Goal: Information Seeking & Learning: Learn about a topic

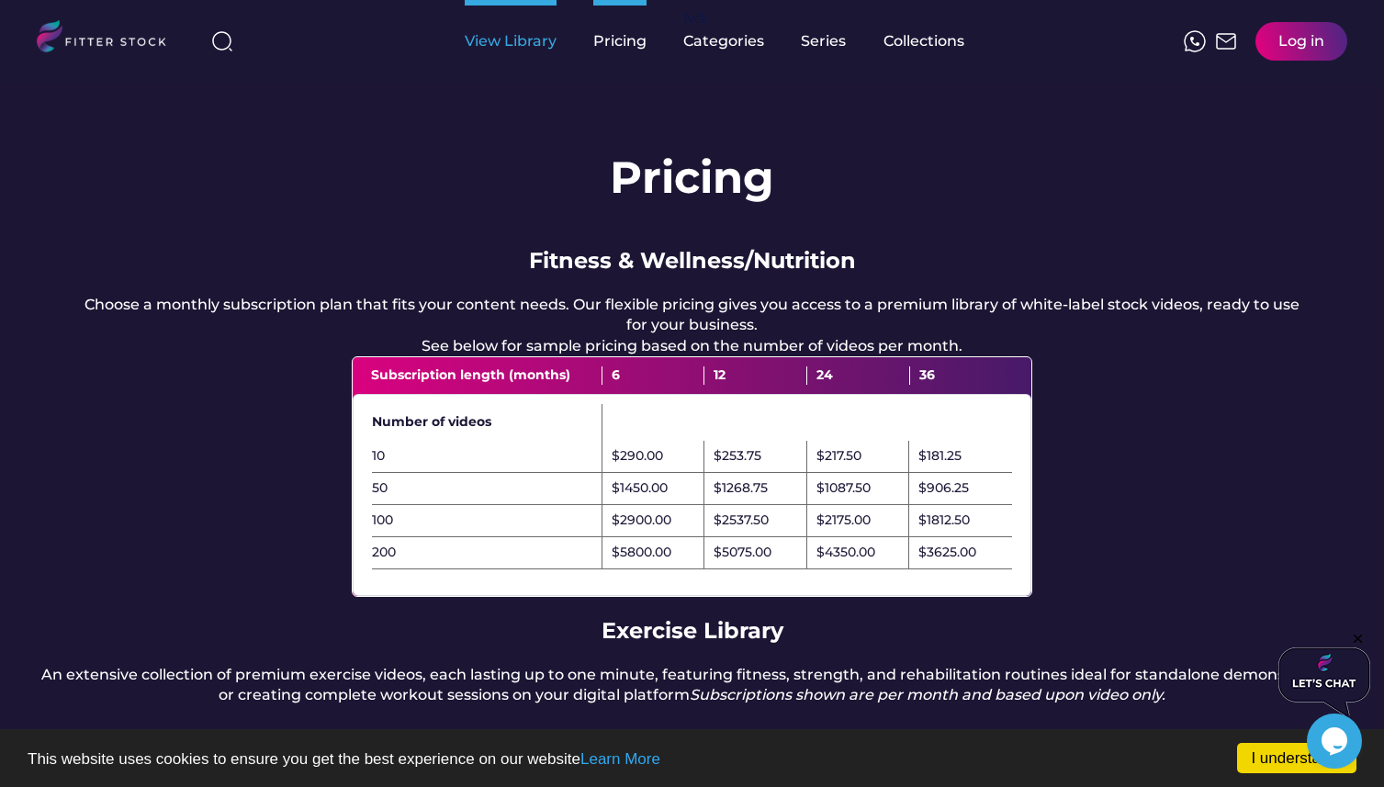
click at [511, 44] on div "View Library" at bounding box center [511, 41] width 92 height 20
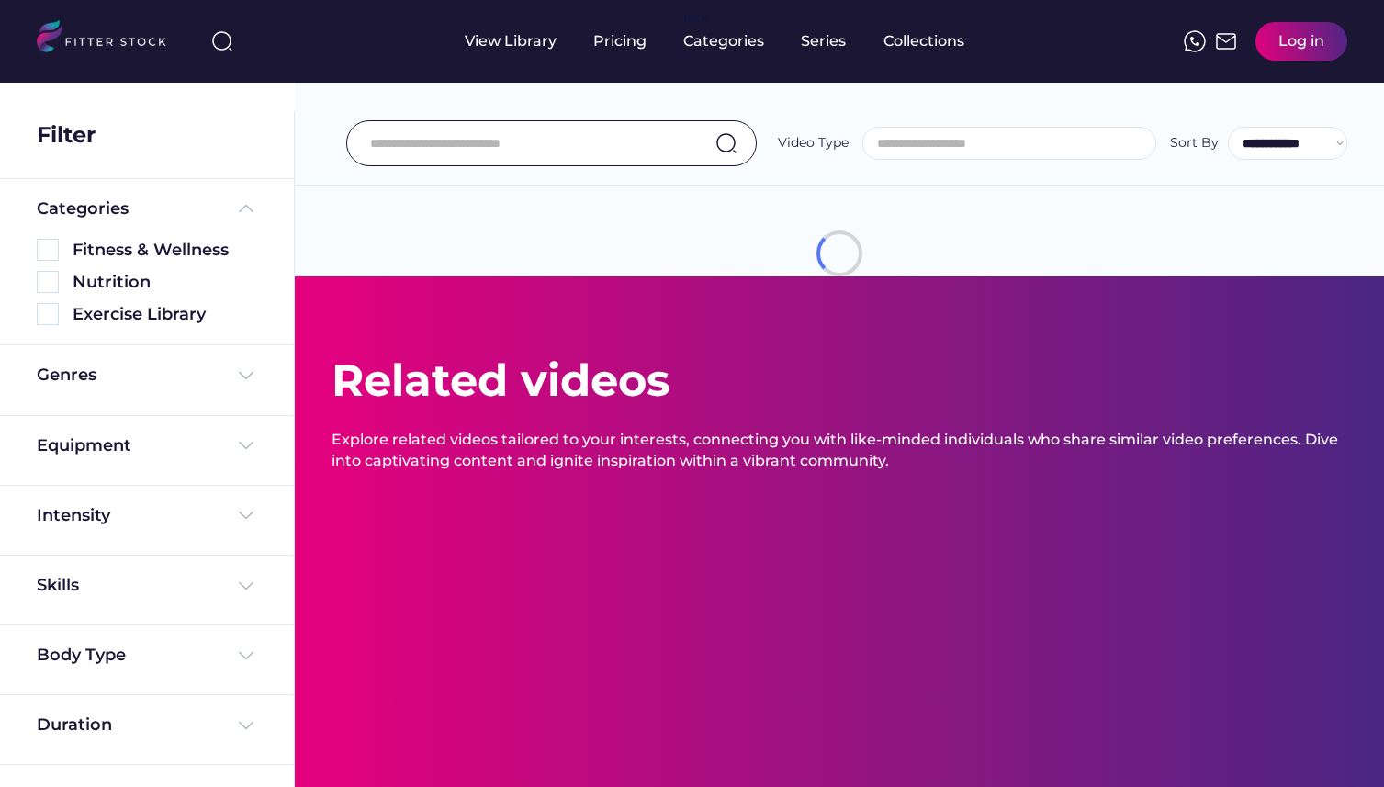
select select
select select "**********"
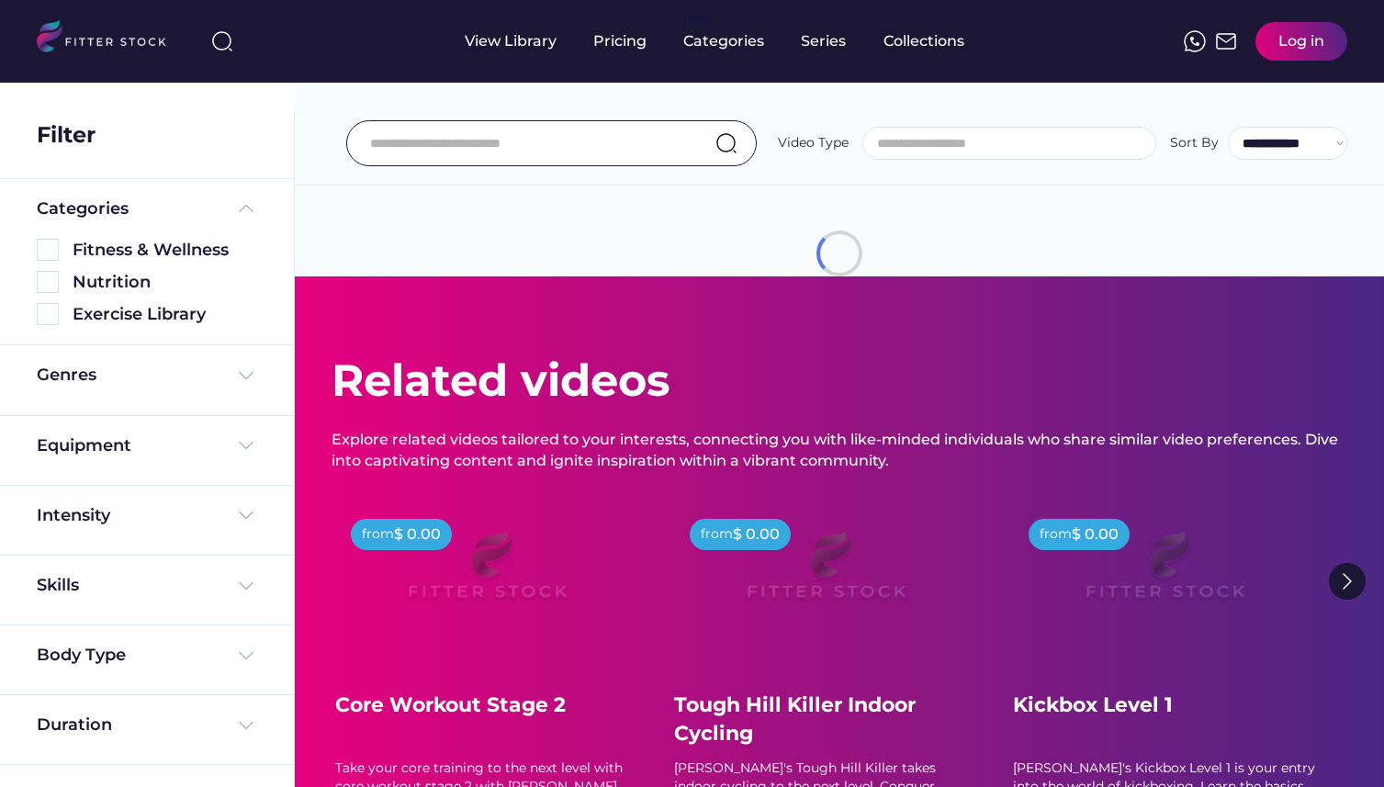
click at [537, 155] on input "input" at bounding box center [528, 143] width 317 height 39
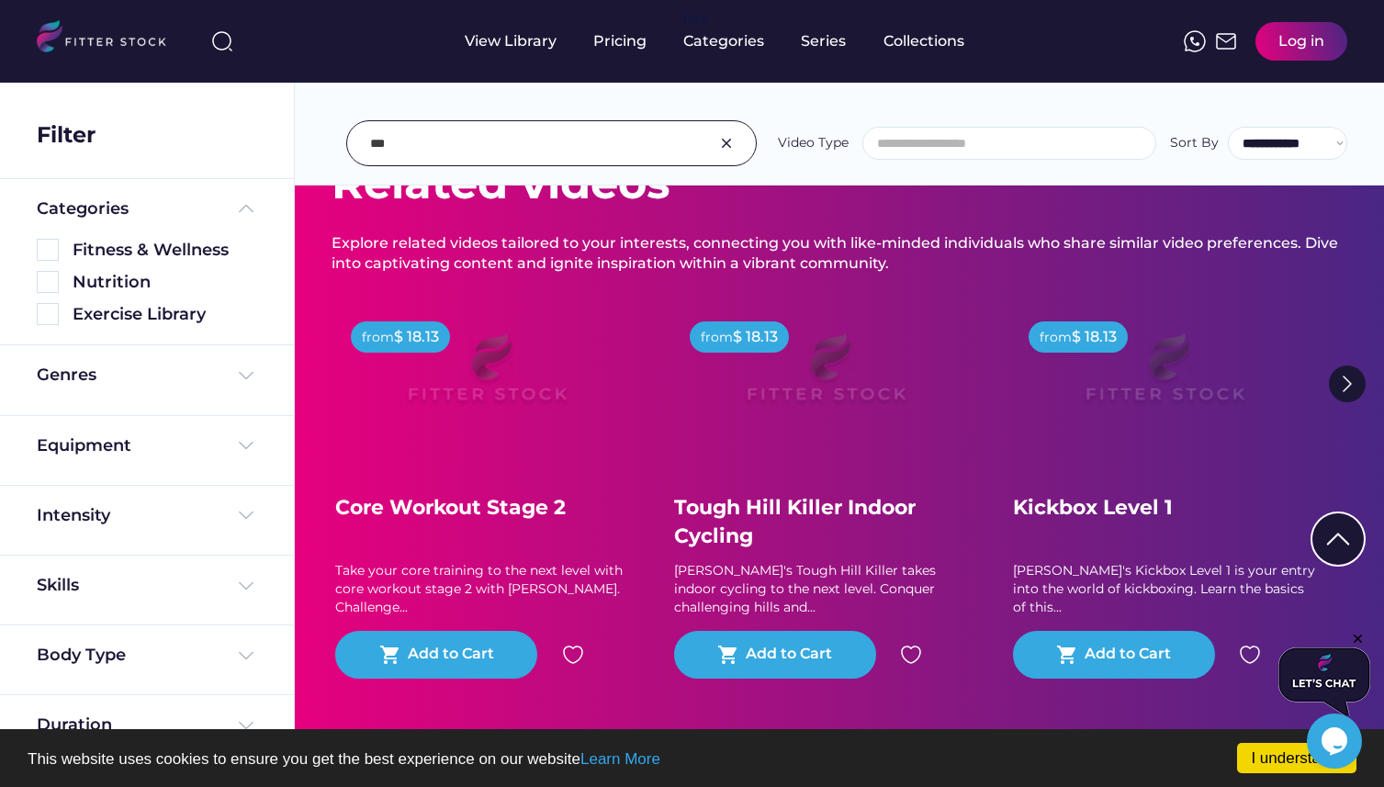
scroll to position [2703, 0]
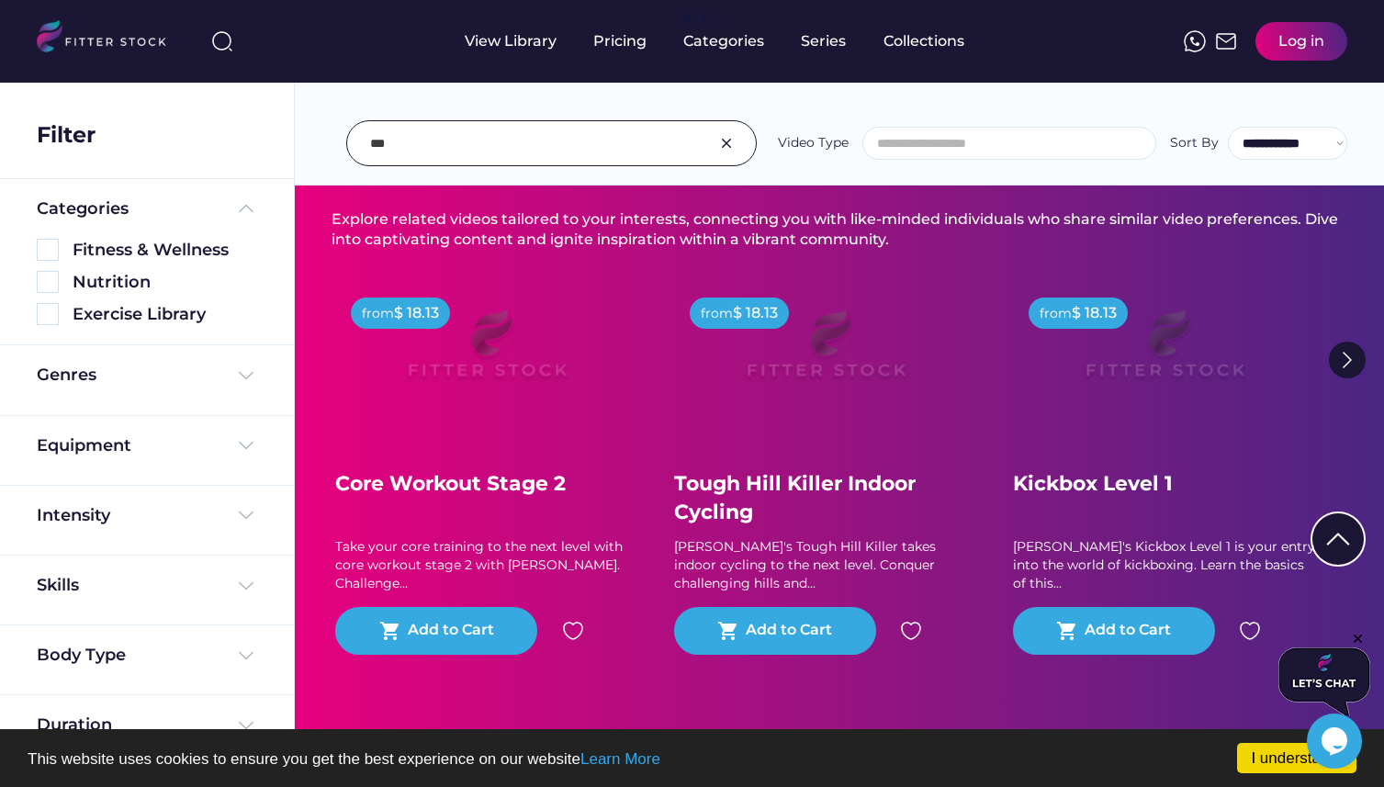
click at [525, 146] on input "input" at bounding box center [528, 143] width 317 height 39
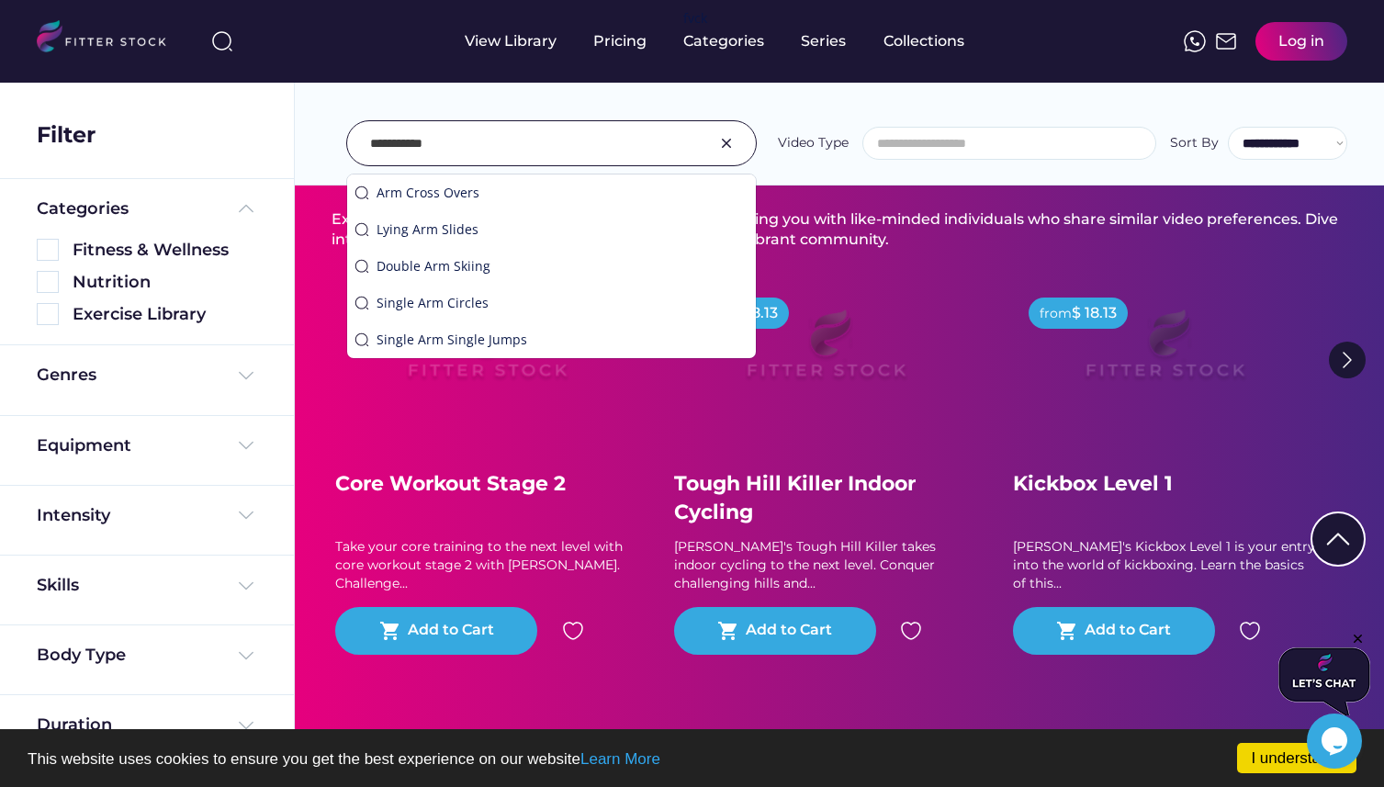
type input "**********"
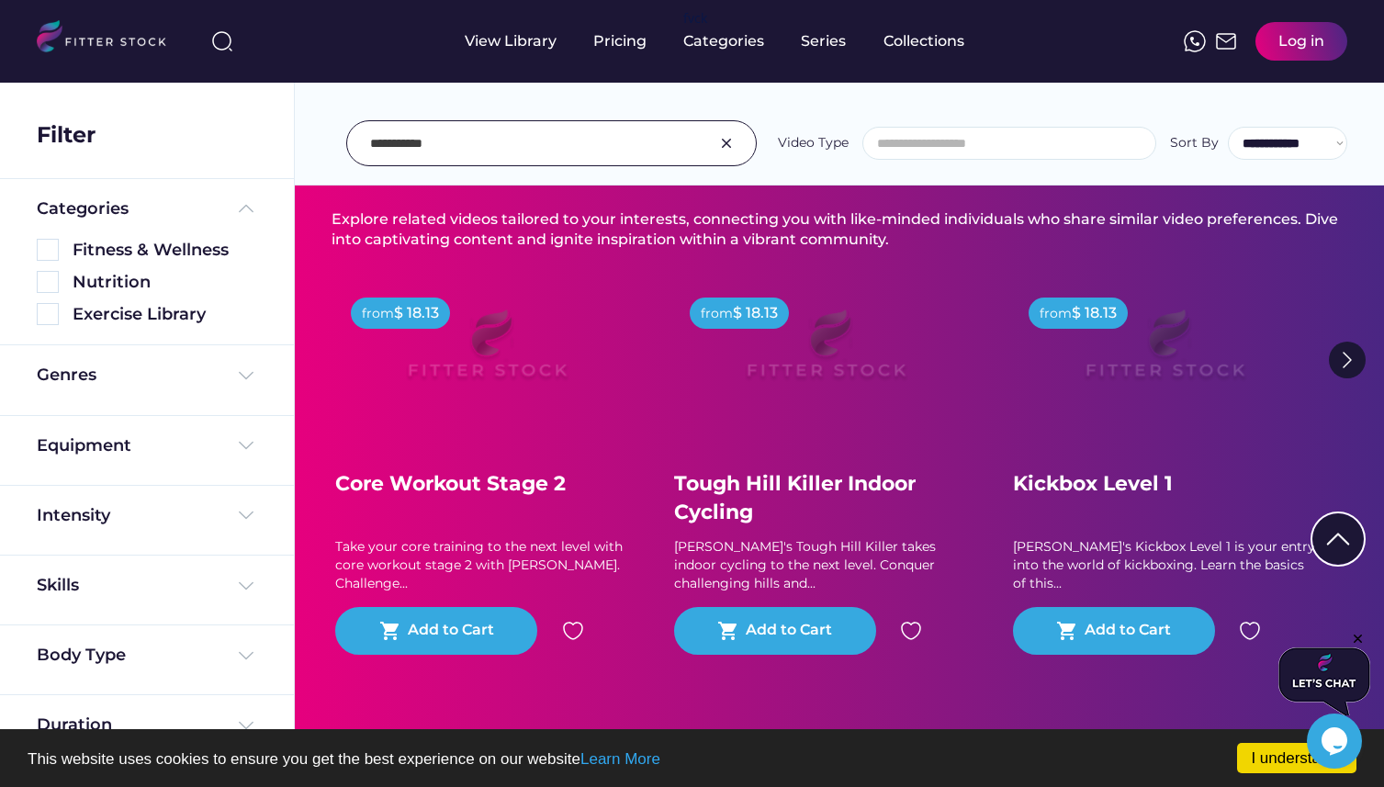
click at [685, 148] on input "input" at bounding box center [528, 143] width 317 height 39
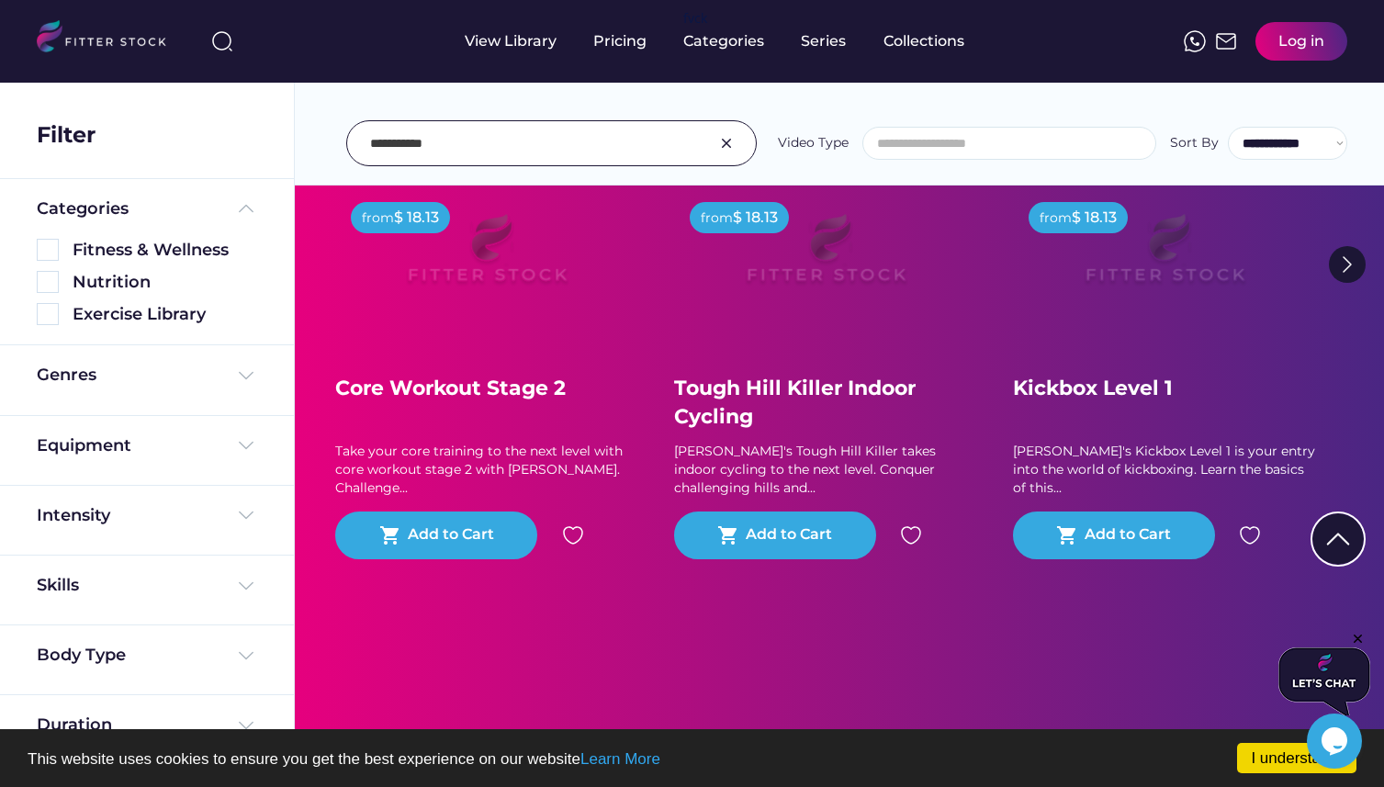
scroll to position [2603, 0]
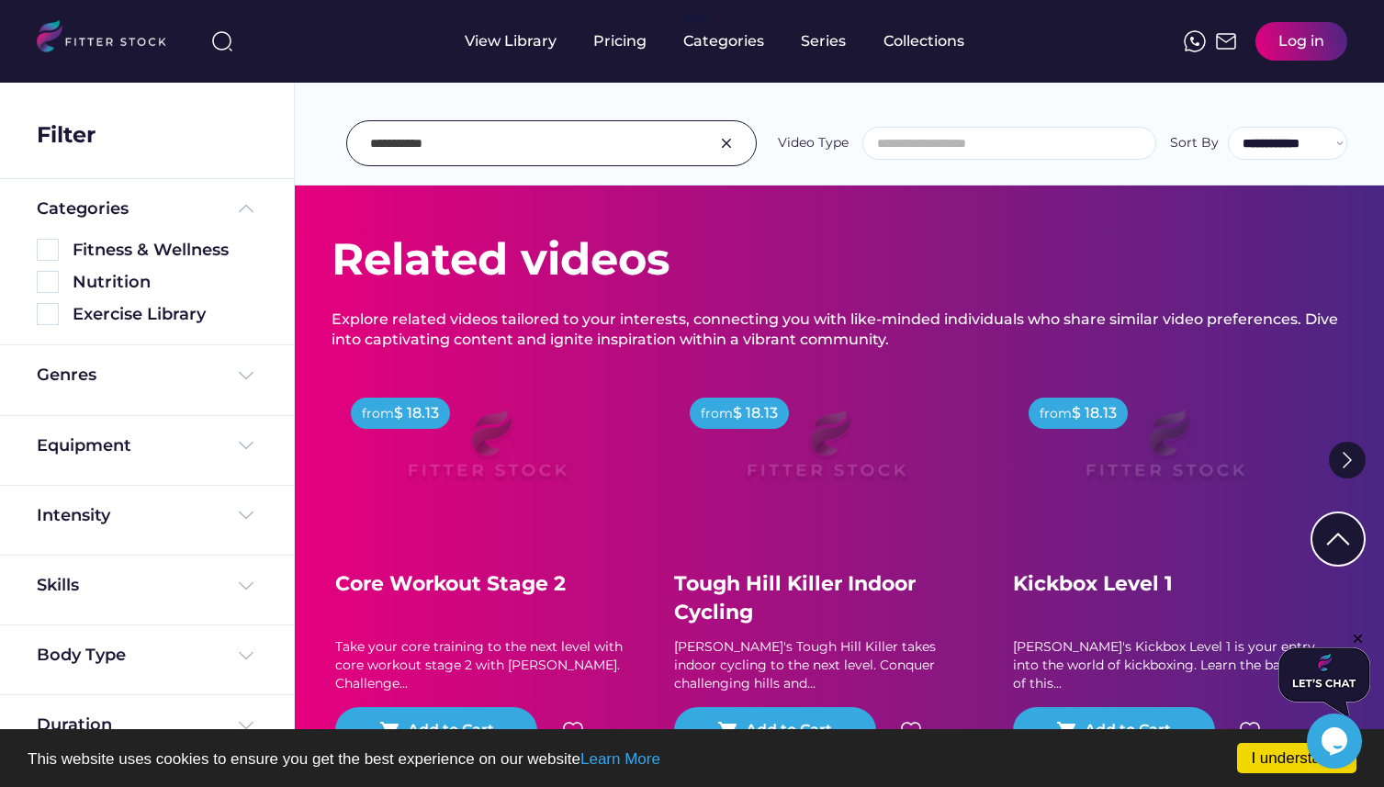
click at [170, 568] on div "Skills" at bounding box center [147, 590] width 294 height 70
click at [166, 586] on div "Skills" at bounding box center [147, 585] width 220 height 23
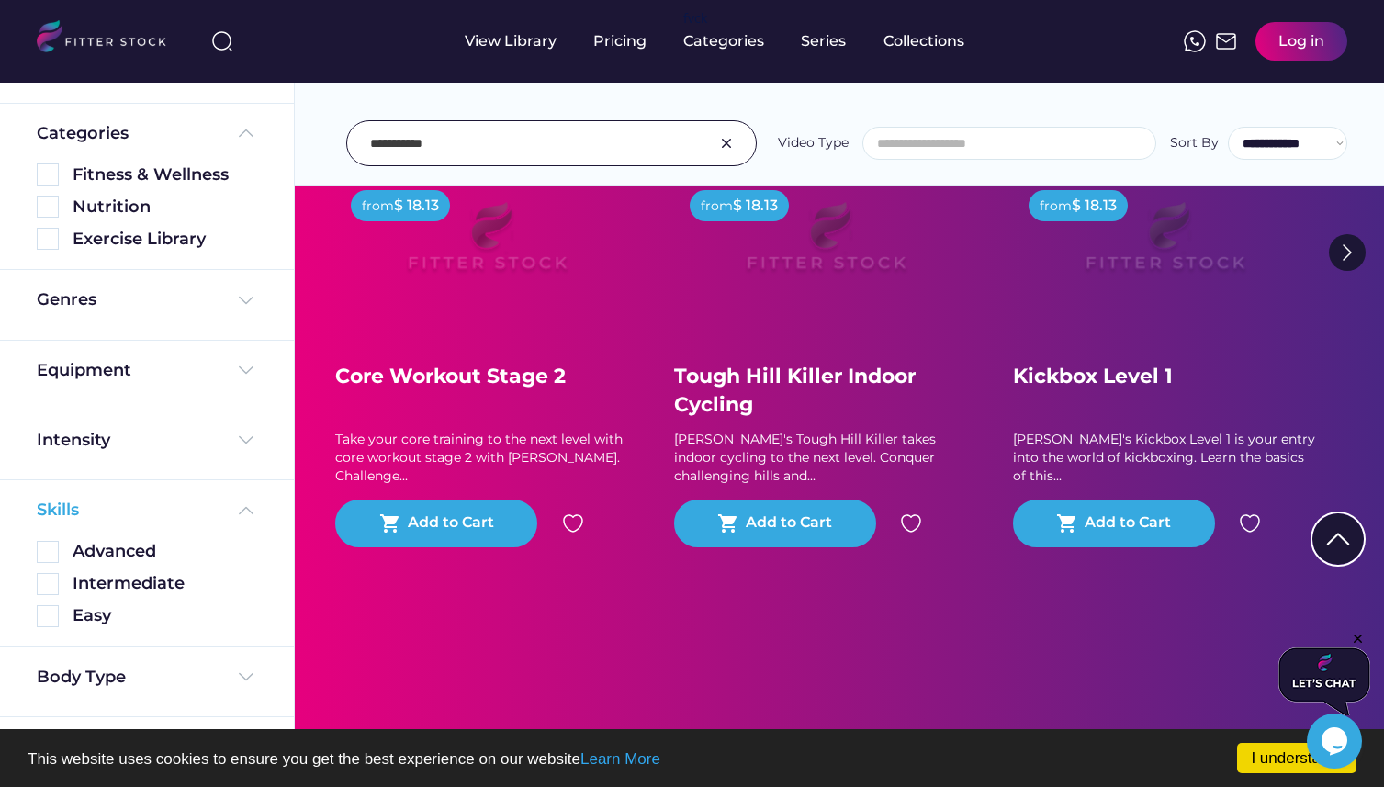
scroll to position [2842, 0]
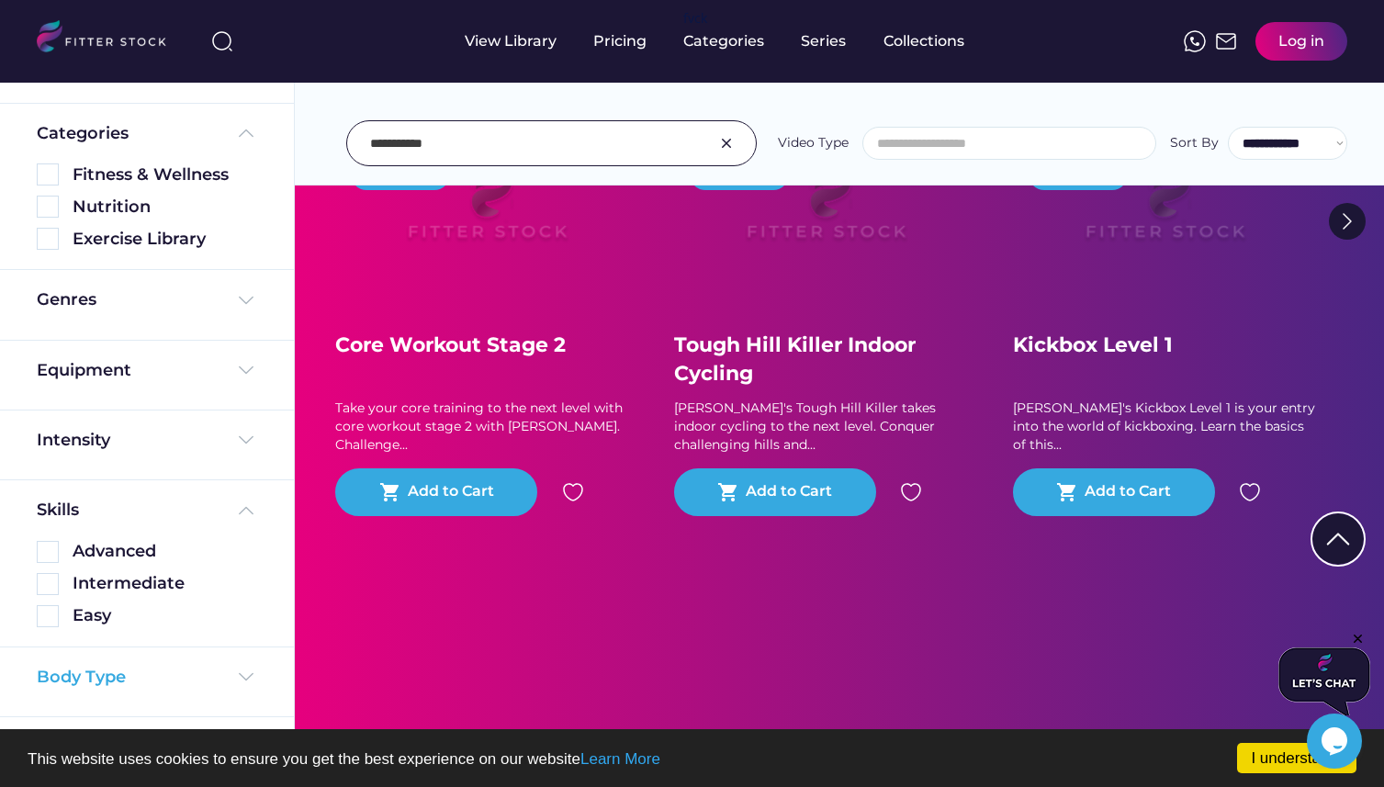
click at [198, 672] on div "Body Type" at bounding box center [147, 677] width 220 height 23
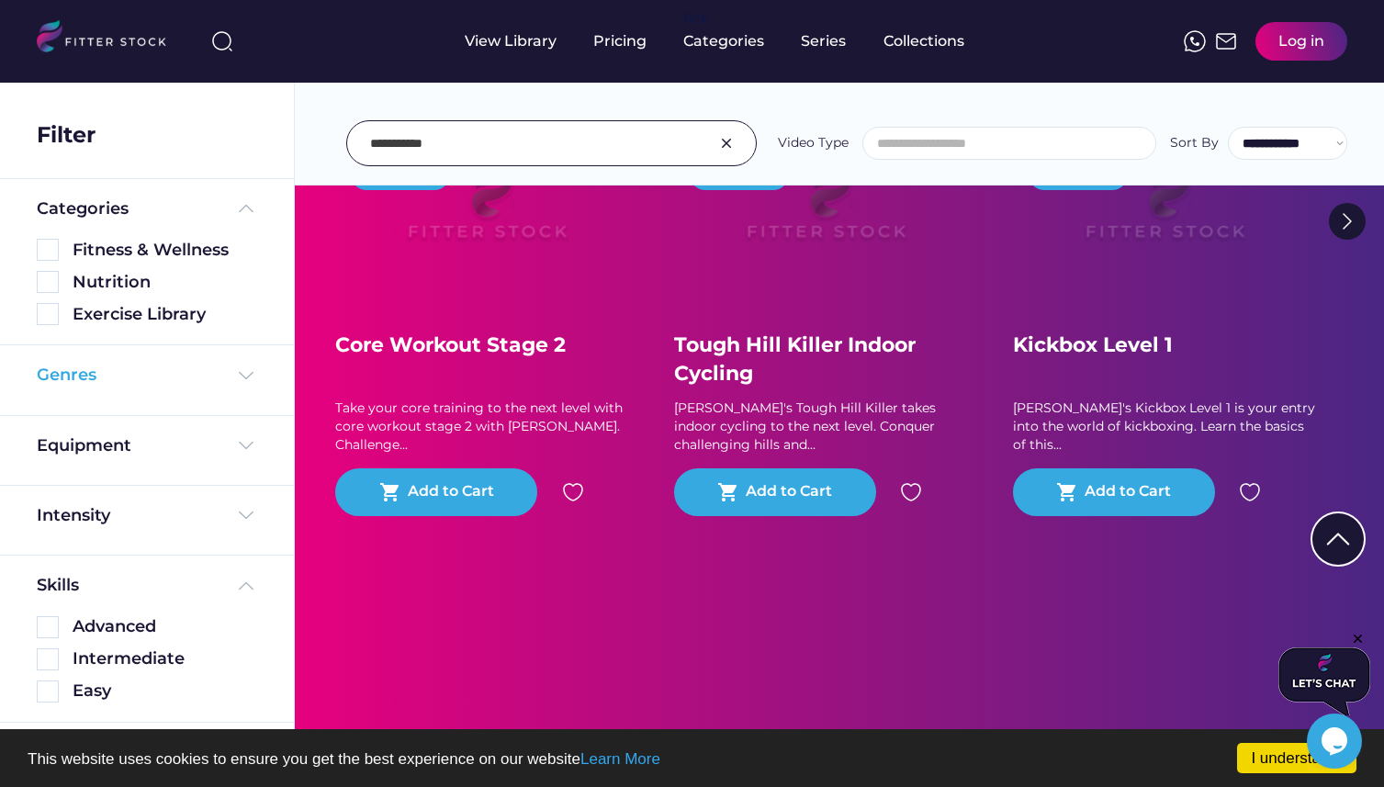
click at [235, 373] on img at bounding box center [246, 375] width 22 height 22
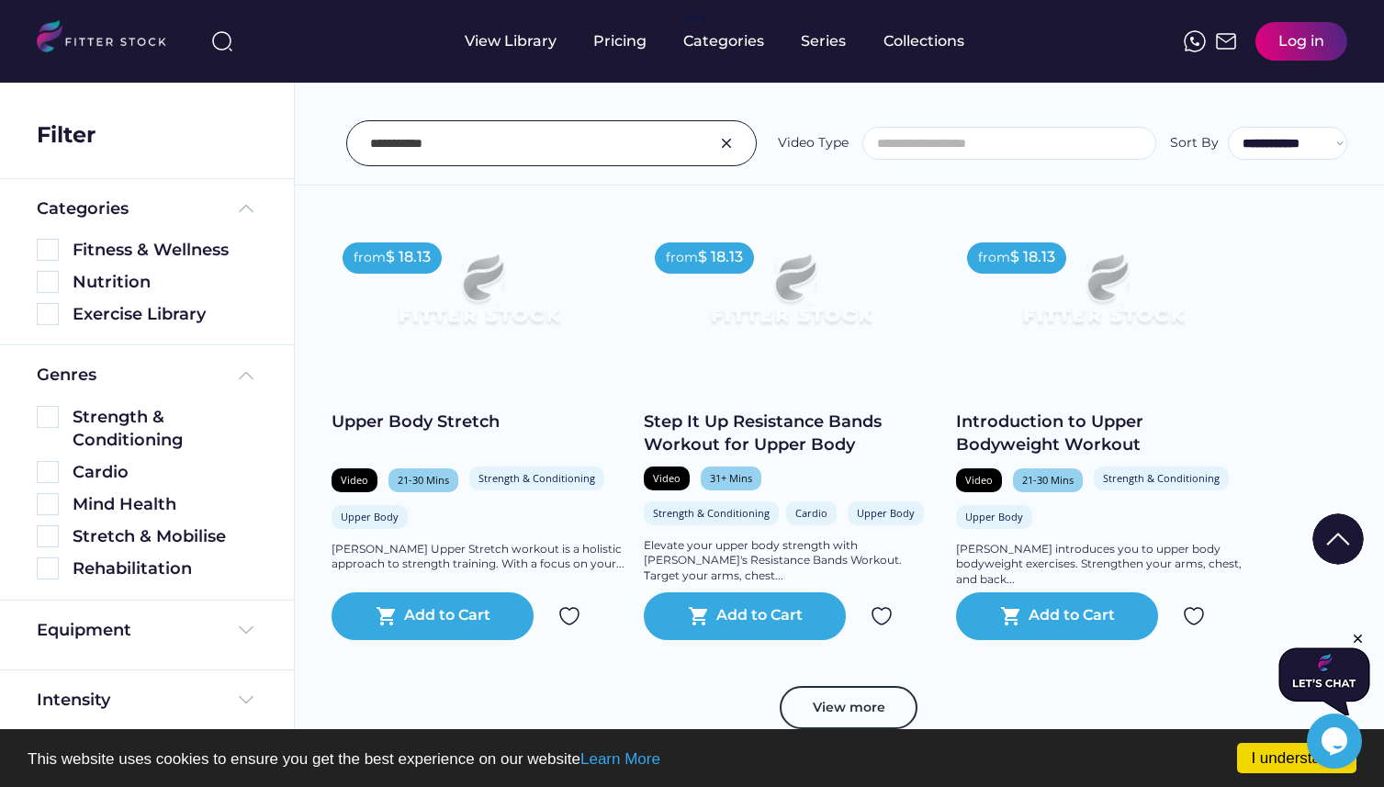
scroll to position [602, 0]
